Goal: Find specific page/section: Find specific page/section

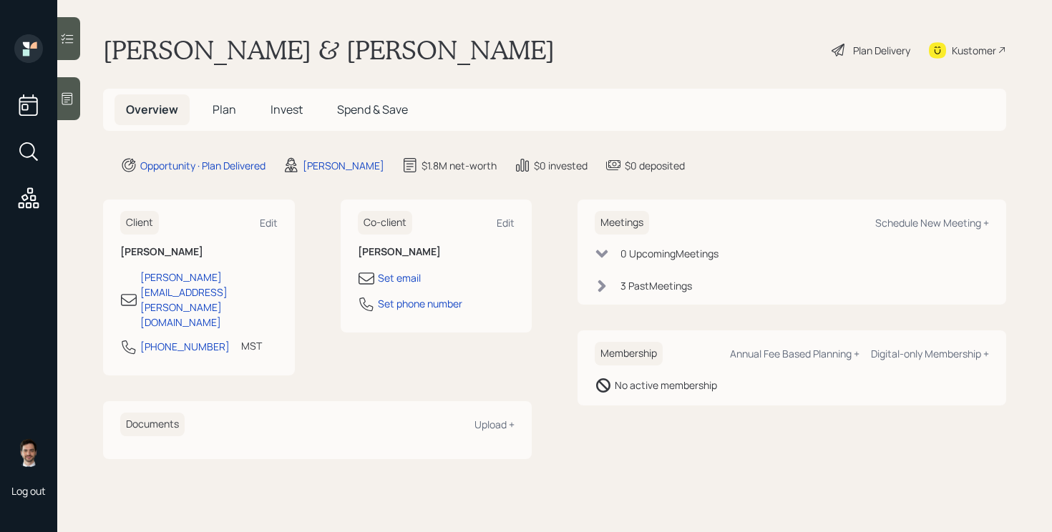
click at [220, 112] on span "Plan" at bounding box center [224, 110] width 24 height 16
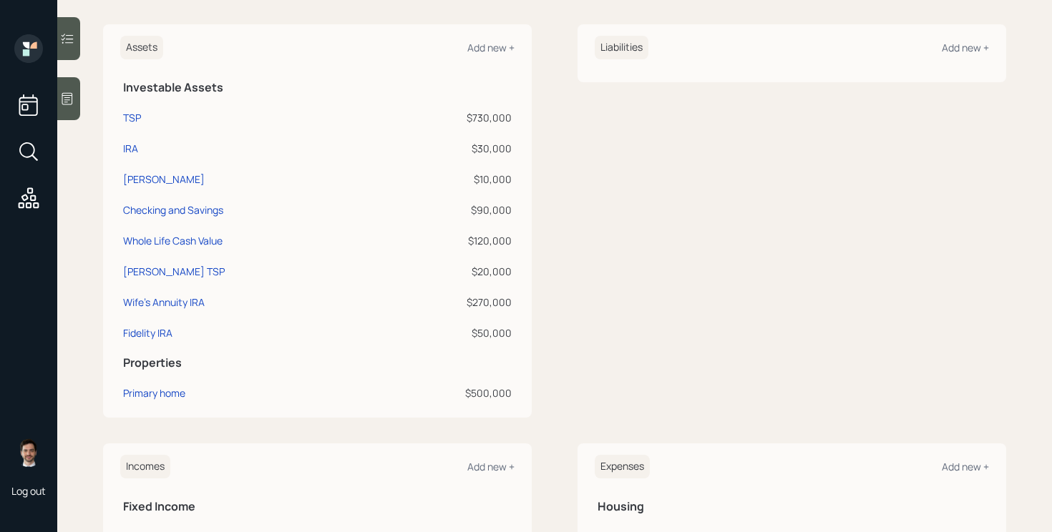
scroll to position [339, 0]
